Goal: Contribute content: Add original content to the website for others to see

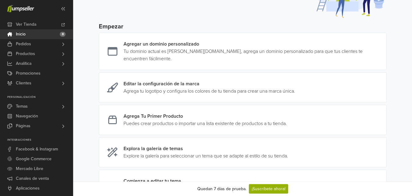
scroll to position [62, 0]
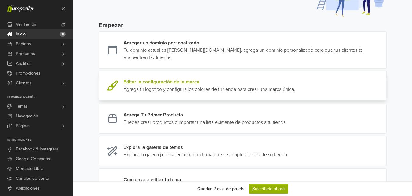
click at [295, 85] on link at bounding box center [295, 85] width 0 height 15
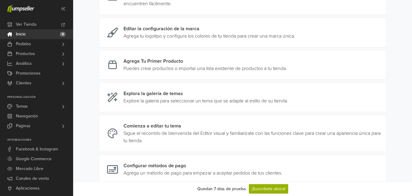
scroll to position [123, 0]
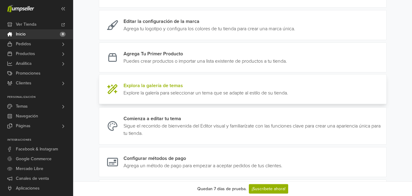
click at [288, 94] on link at bounding box center [288, 89] width 0 height 15
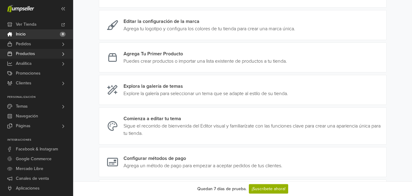
click at [28, 55] on span "Productos" at bounding box center [25, 54] width 19 height 10
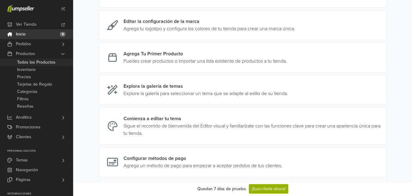
click at [28, 63] on span "Todos los Productos" at bounding box center [36, 62] width 38 height 7
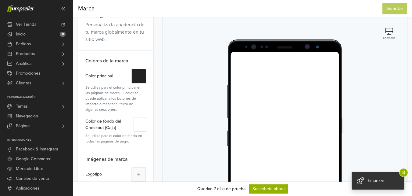
scroll to position [46, 0]
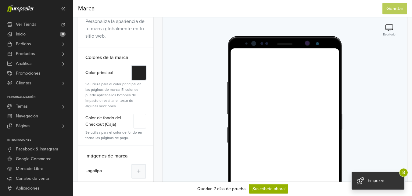
click at [141, 74] on button "#" at bounding box center [139, 72] width 15 height 15
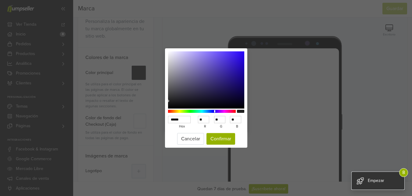
click at [215, 111] on div at bounding box center [202, 111] width 68 height 3
click at [212, 111] on div at bounding box center [202, 111] width 68 height 3
click at [216, 111] on div at bounding box center [202, 111] width 68 height 3
click at [216, 112] on div at bounding box center [216, 111] width 1 height 3
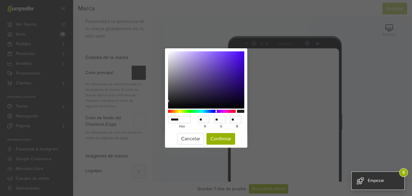
click at [220, 111] on div at bounding box center [202, 111] width 68 height 3
click at [217, 111] on div at bounding box center [202, 111] width 68 height 3
click at [215, 110] on div at bounding box center [202, 111] width 68 height 3
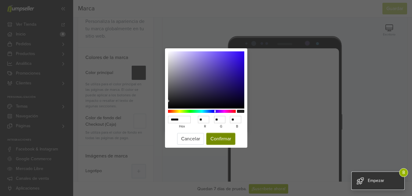
click at [222, 136] on button "Confirmar" at bounding box center [221, 139] width 29 height 12
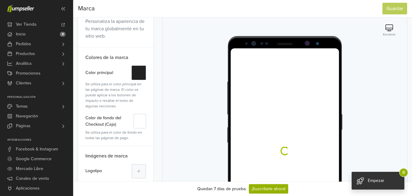
scroll to position [0, 0]
click at [141, 124] on button "#" at bounding box center [140, 121] width 13 height 15
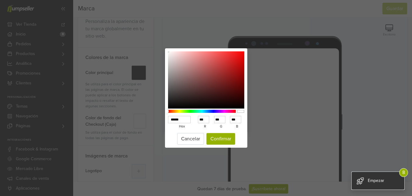
click at [193, 111] on div at bounding box center [202, 111] width 68 height 3
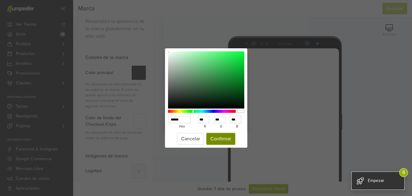
click at [215, 138] on button "Confirmar" at bounding box center [221, 139] width 29 height 12
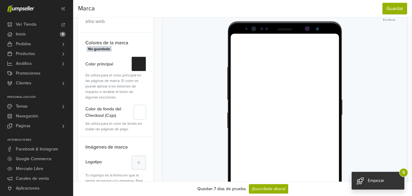
scroll to position [58, 0]
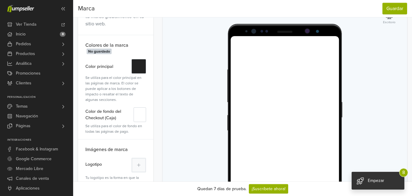
click at [391, 24] on small "Escritorio" at bounding box center [389, 22] width 13 height 5
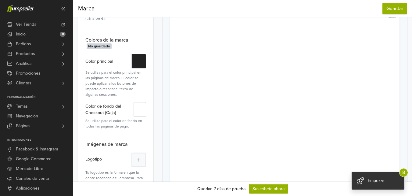
scroll to position [0, 0]
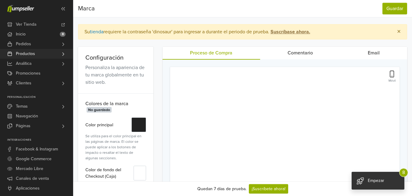
click at [31, 51] on span "Productos" at bounding box center [25, 54] width 19 height 10
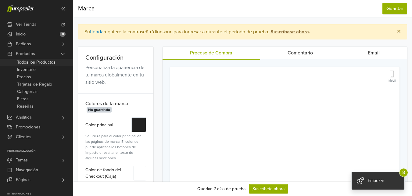
click at [34, 62] on span "Todos los Productos" at bounding box center [36, 62] width 38 height 7
click at [391, 8] on button "Guardar" at bounding box center [395, 9] width 25 height 12
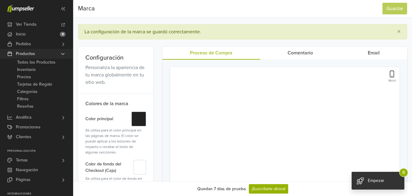
click at [22, 52] on span "Productos" at bounding box center [25, 54] width 19 height 10
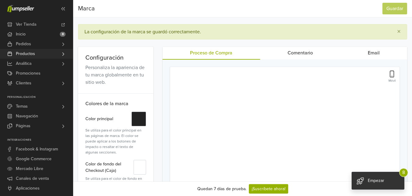
click at [22, 52] on span "Productos" at bounding box center [25, 54] width 19 height 10
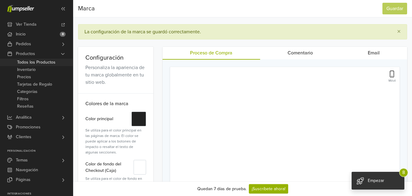
click at [26, 60] on span "Todos los Productos" at bounding box center [36, 62] width 38 height 7
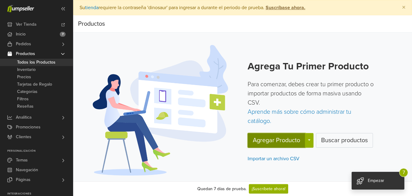
click at [269, 140] on button "Agregar Producto" at bounding box center [277, 140] width 58 height 15
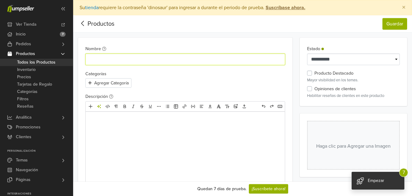
click at [131, 55] on input "Nombre" at bounding box center [185, 59] width 200 height 12
type input "******"
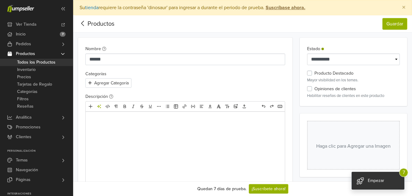
click at [110, 120] on p at bounding box center [185, 119] width 187 height 7
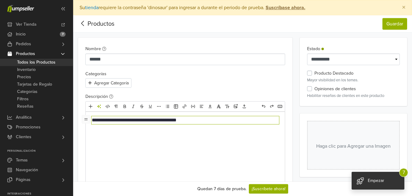
type textarea "**********"
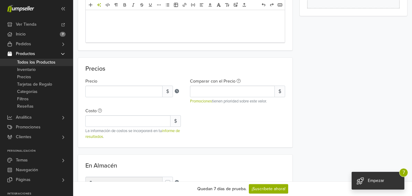
scroll to position [162, 0]
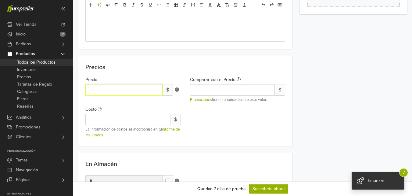
click at [105, 88] on input "*" at bounding box center [123, 90] width 77 height 12
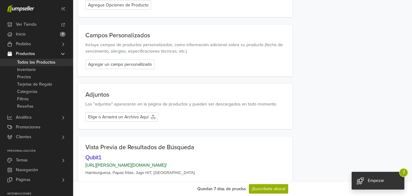
scroll to position [747, 0]
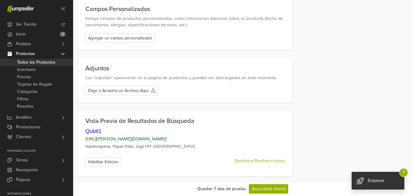
type input "*****"
drag, startPoint x: 155, startPoint y: 138, endPoint x: 84, endPoint y: 140, distance: 71.4
click at [84, 140] on div "Vista Previa de Resultados de Búsqueda Vista Previa de Resultados de Búsqueda Q…" at bounding box center [185, 143] width 215 height 66
copy link "[URL][PERSON_NAME][DOMAIN_NAME] /"
